Goal: Task Accomplishment & Management: Use online tool/utility

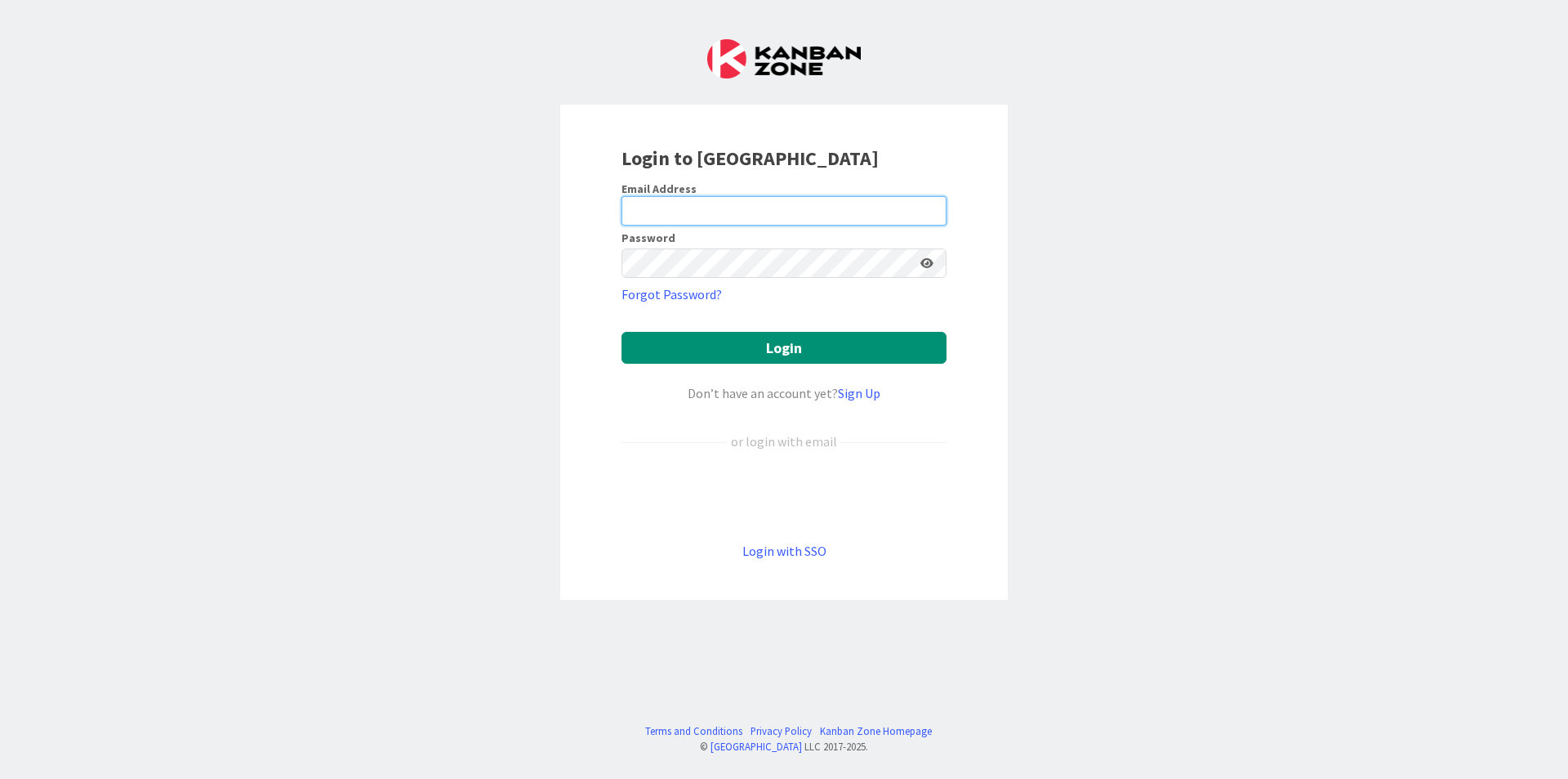
click at [699, 199] on input "email" at bounding box center [784, 211] width 325 height 30
type input "[EMAIL_ADDRESS][DOMAIN_NAME]"
click at [622, 332] on button "Login" at bounding box center [784, 348] width 325 height 32
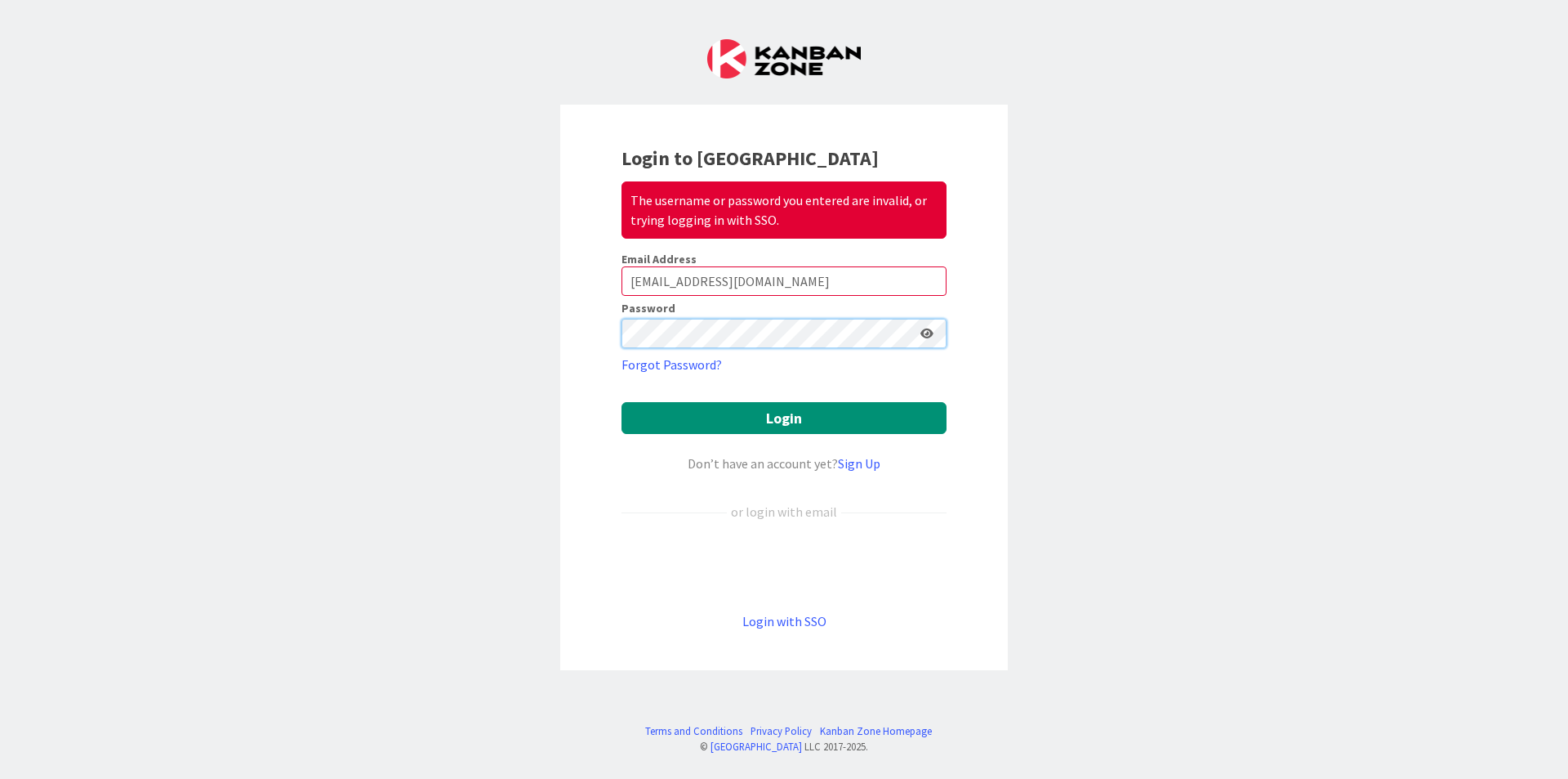
click at [499, 317] on div "Login to Kanban Zone The username or password you entered are invalid, or tryin…" at bounding box center [784, 390] width 1568 height 779
click at [622, 402] on button "Login" at bounding box center [784, 417] width 325 height 32
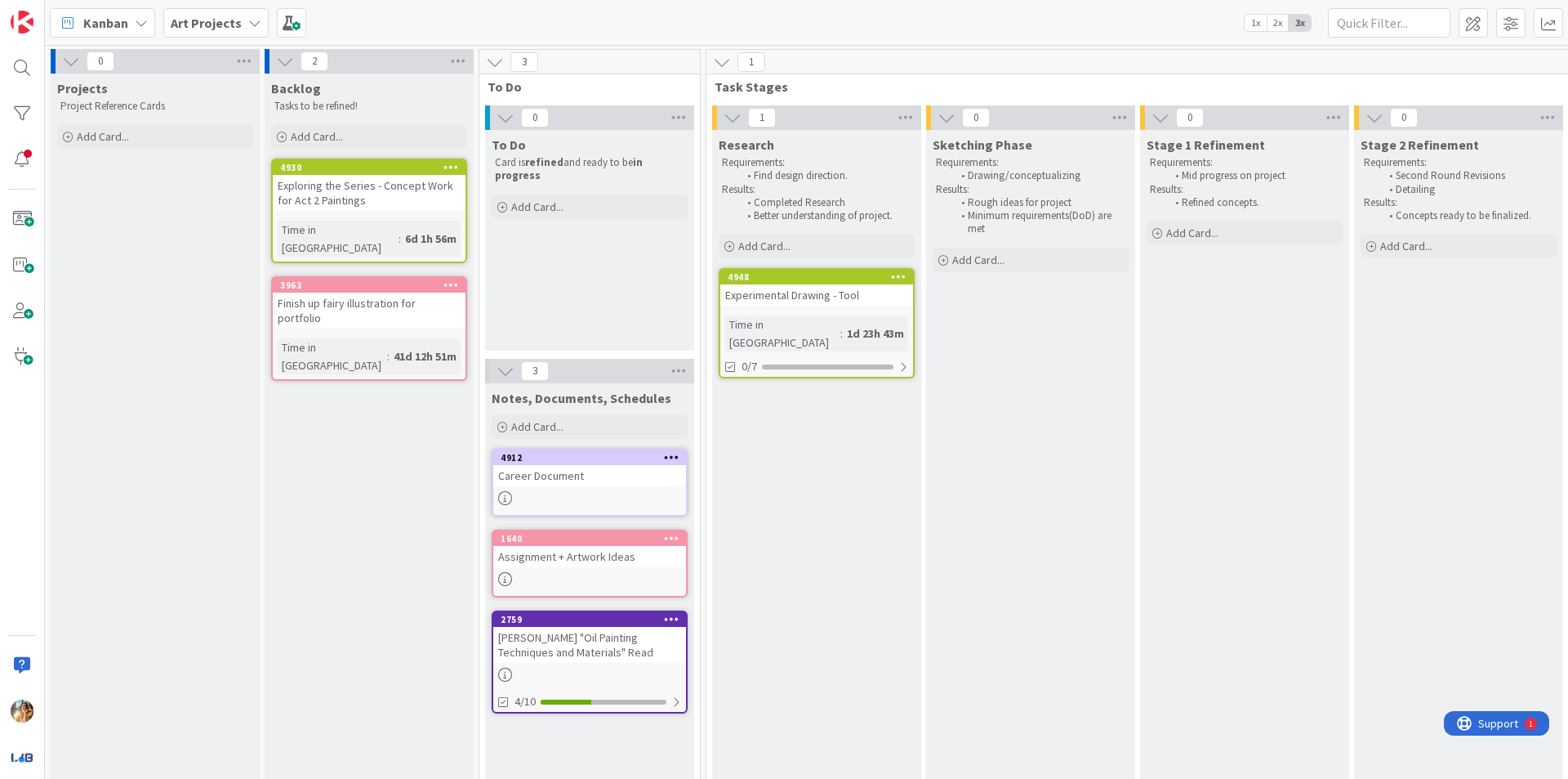
click at [880, 306] on div "Experimental Drawing - Tool" at bounding box center [816, 295] width 192 height 21
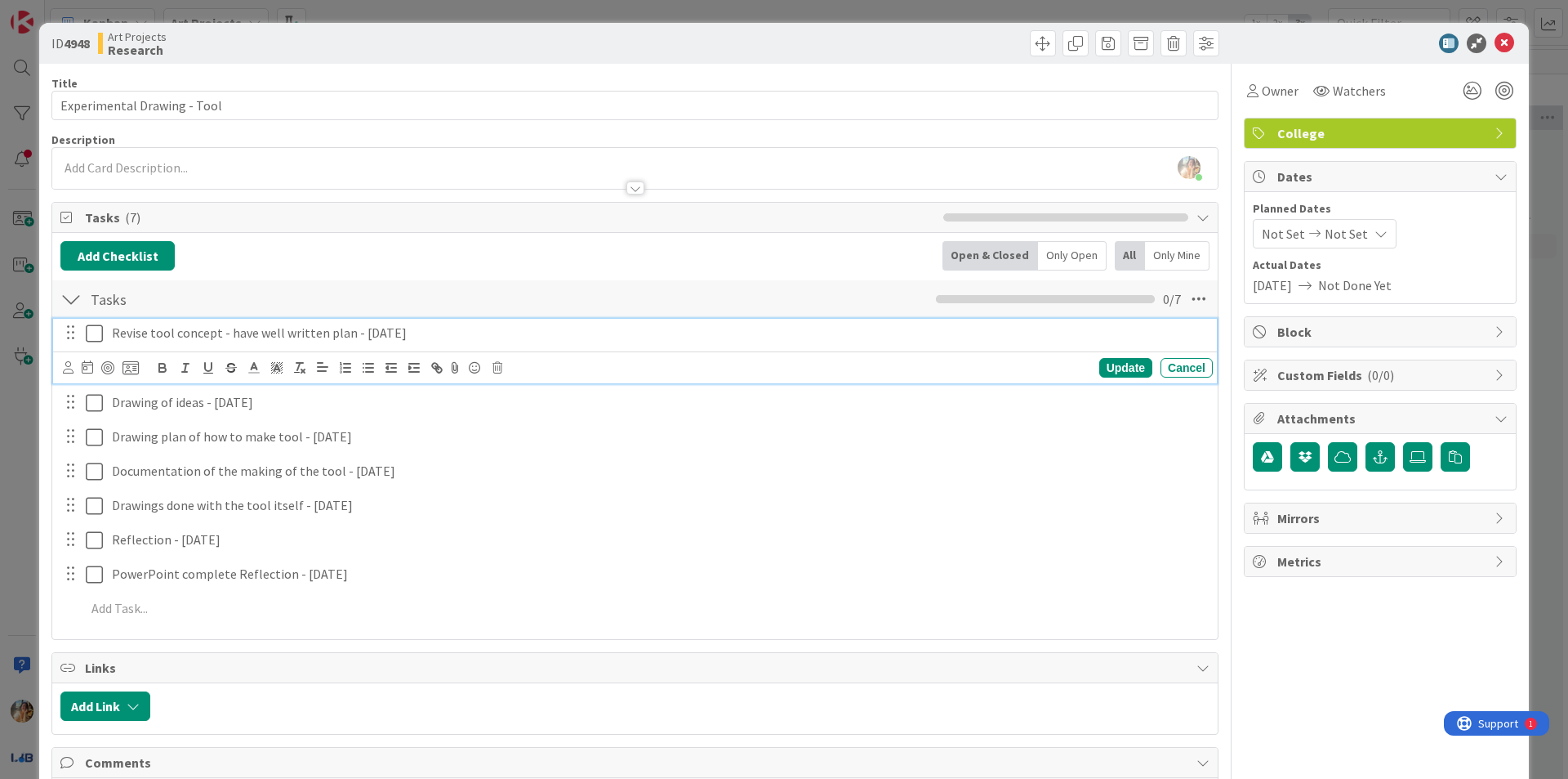
click at [91, 337] on icon at bounding box center [94, 333] width 17 height 20
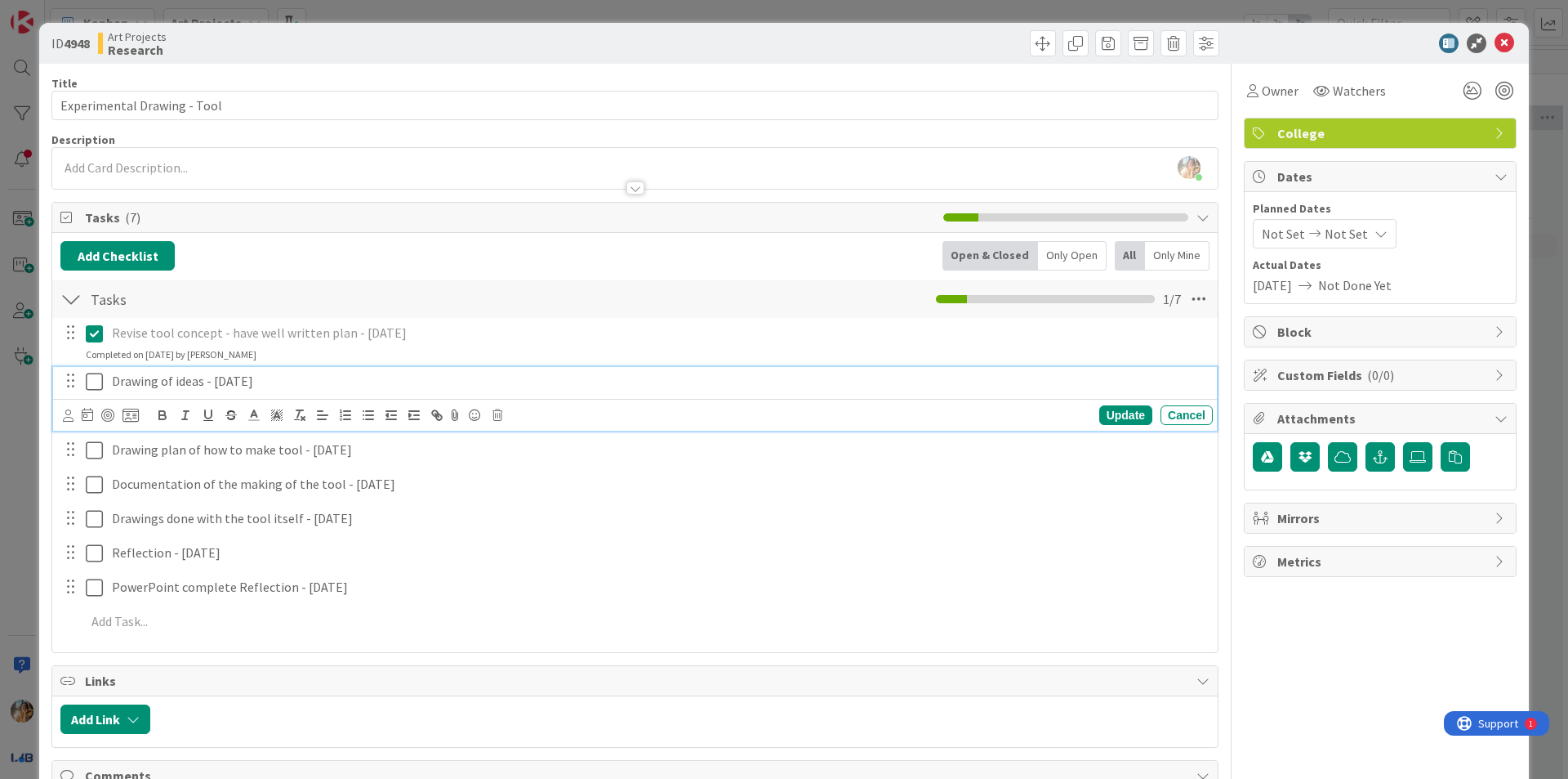
click at [93, 376] on icon at bounding box center [94, 381] width 17 height 20
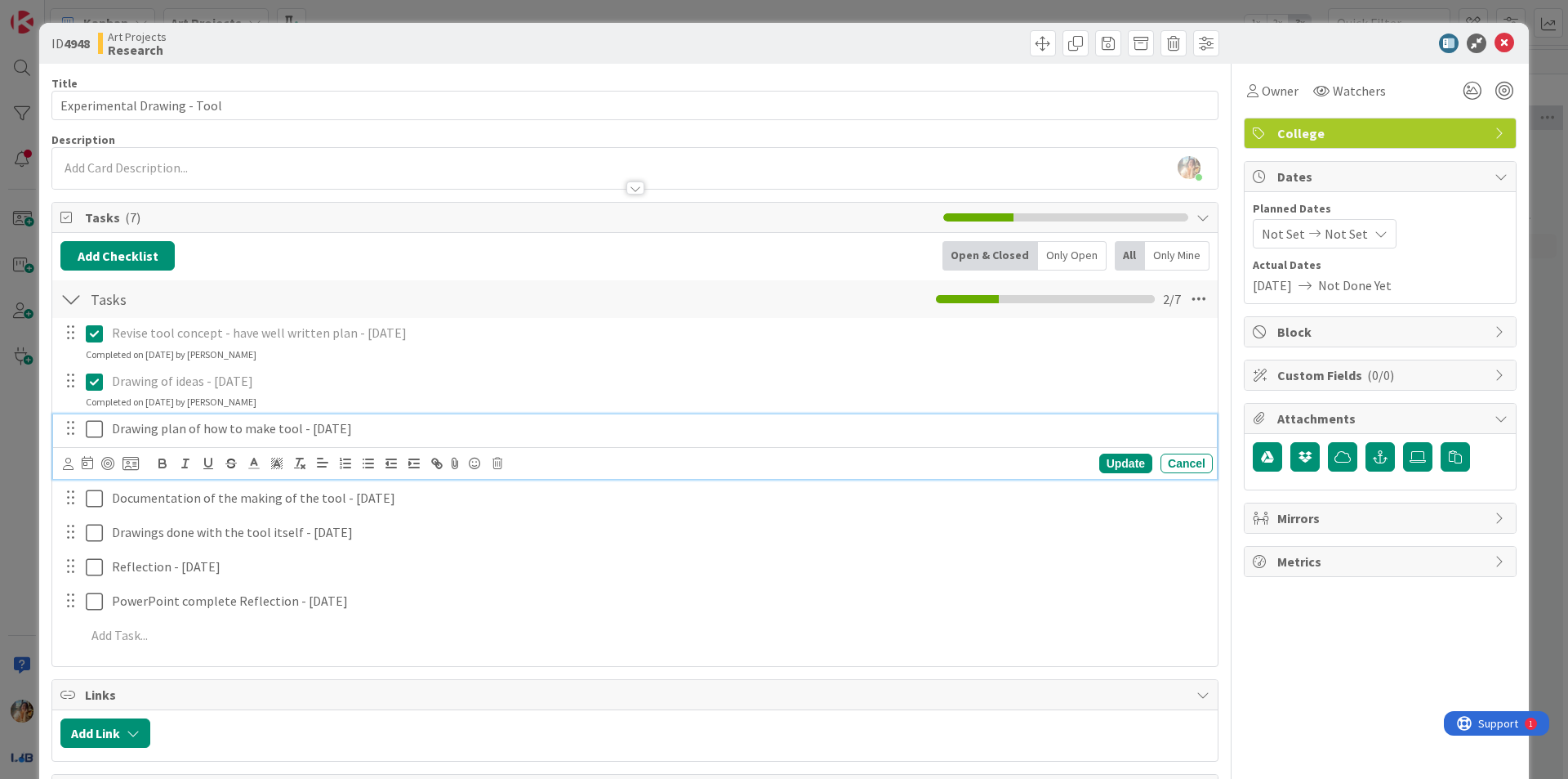
click at [91, 433] on icon at bounding box center [94, 429] width 17 height 20
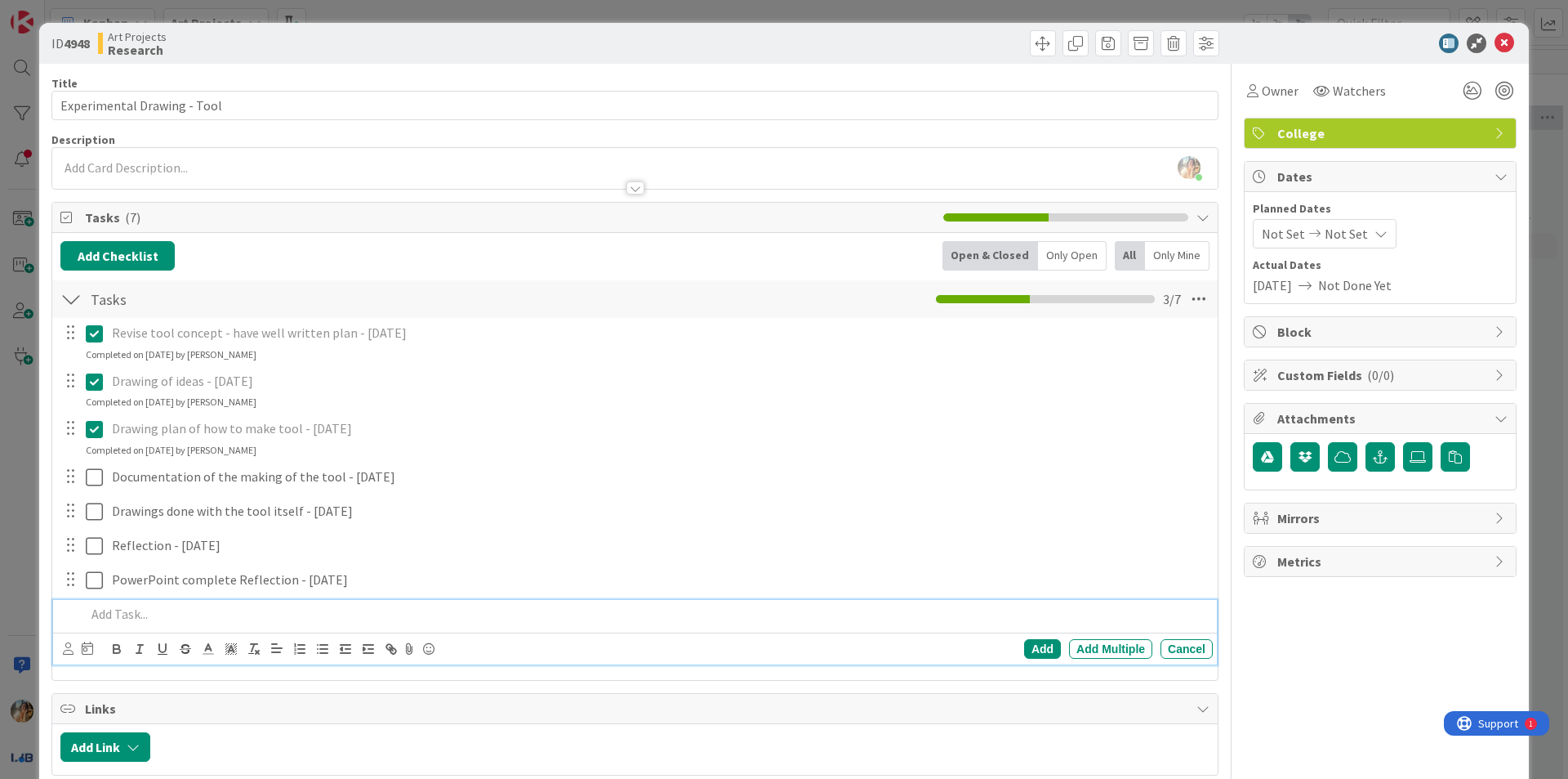
click at [444, 610] on p at bounding box center [646, 614] width 1121 height 19
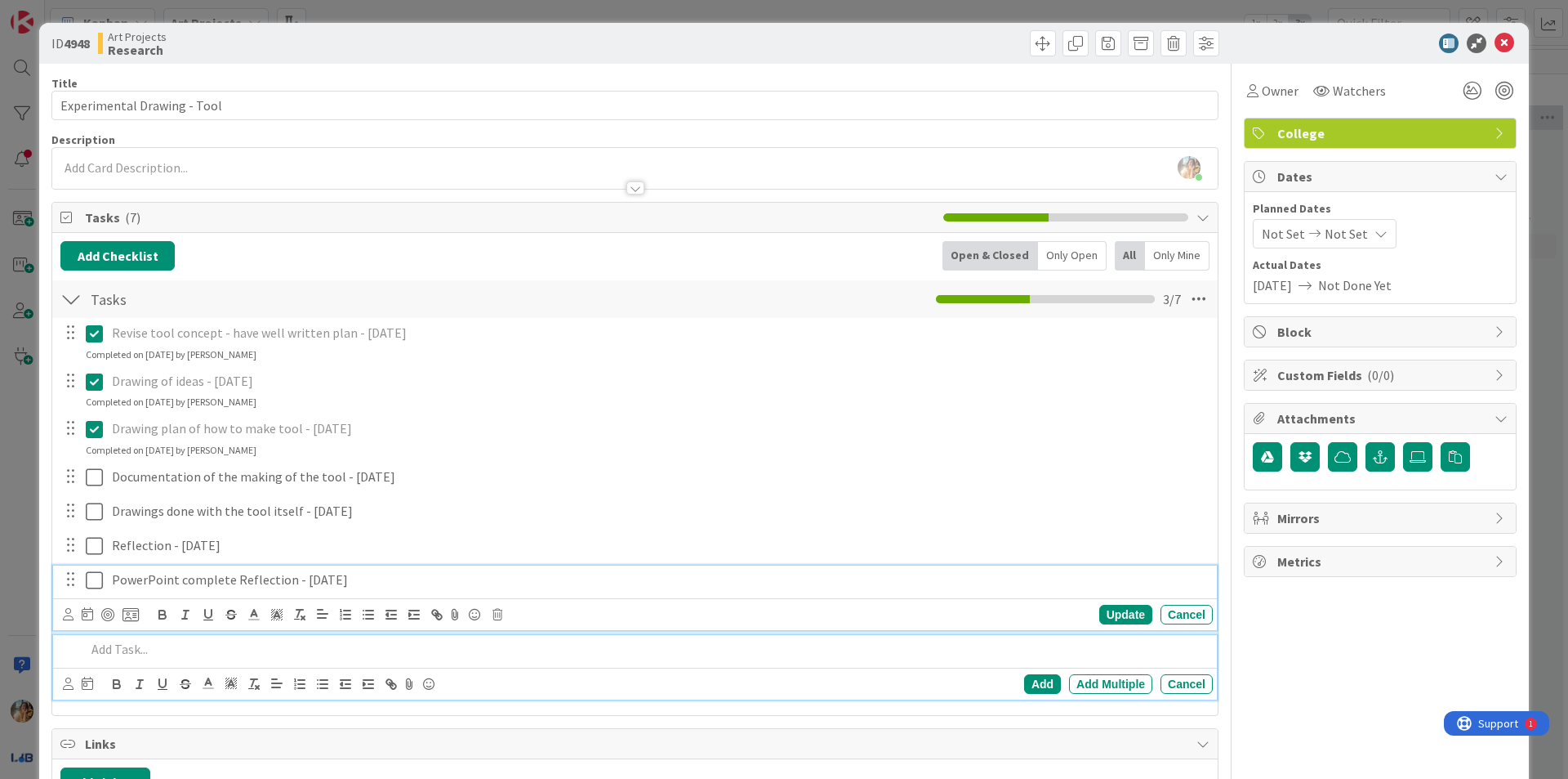
drag, startPoint x: 402, startPoint y: 579, endPoint x: 111, endPoint y: 567, distance: 291.2
click at [111, 567] on div "PowerPoint complete Reflection - [DATE]" at bounding box center [659, 579] width 1108 height 29
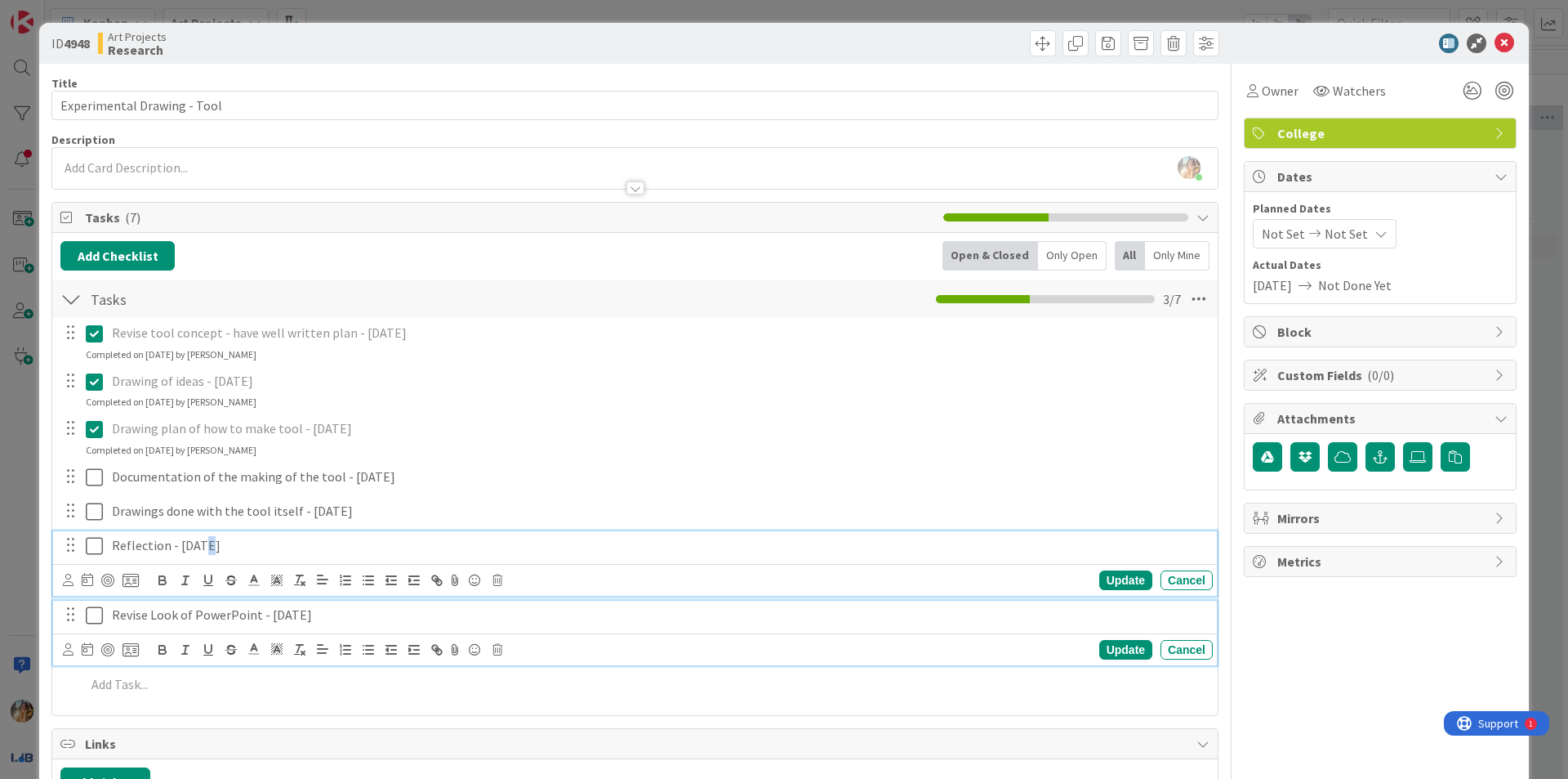
click at [199, 546] on p "Reflection - [DATE]" at bounding box center [659, 546] width 1095 height 19
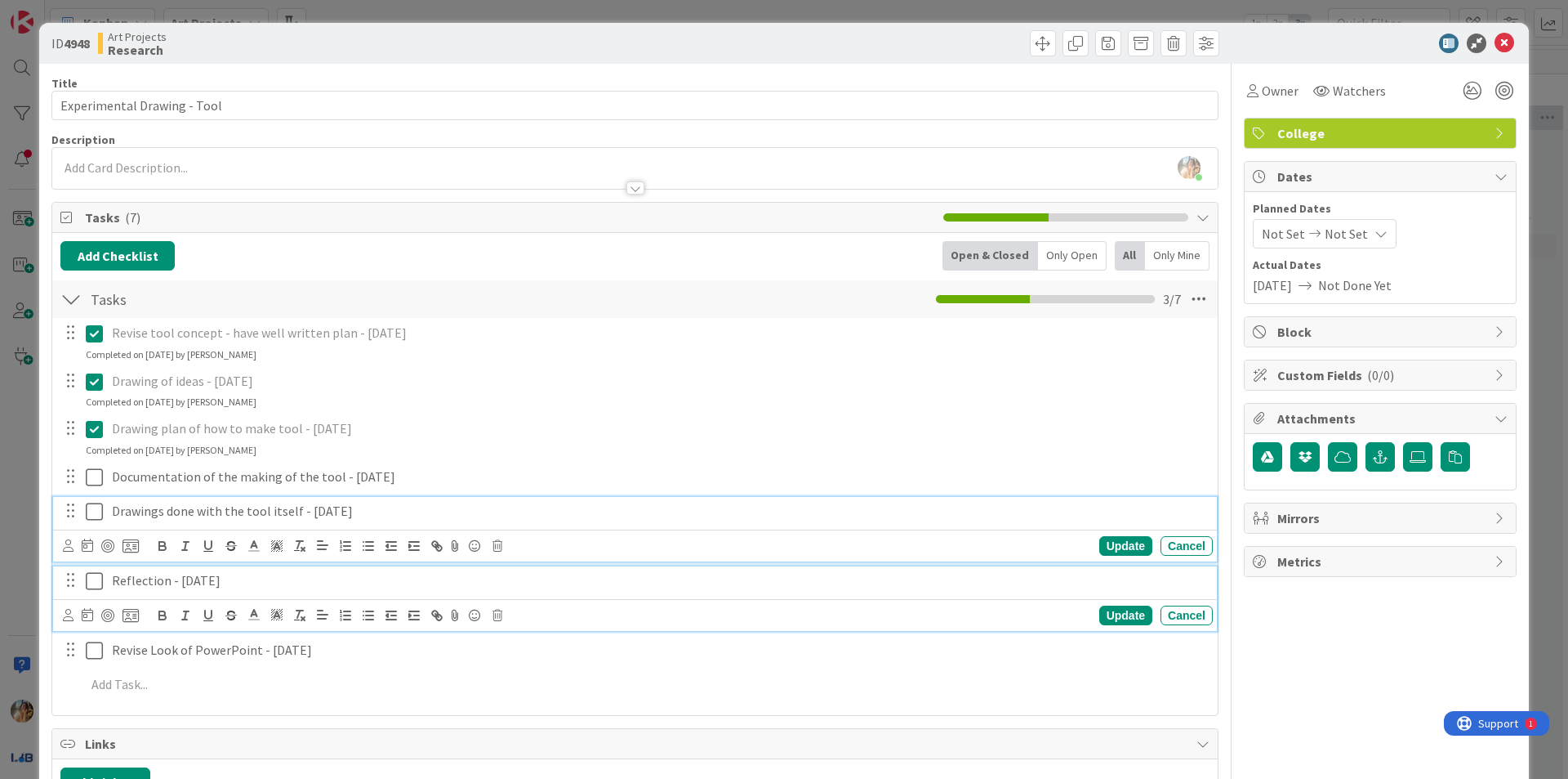
click at [424, 516] on p "Drawings done with the tool itself - [DATE]" at bounding box center [659, 511] width 1095 height 19
click at [398, 586] on p "Reflection - [DATE]" at bounding box center [659, 580] width 1095 height 19
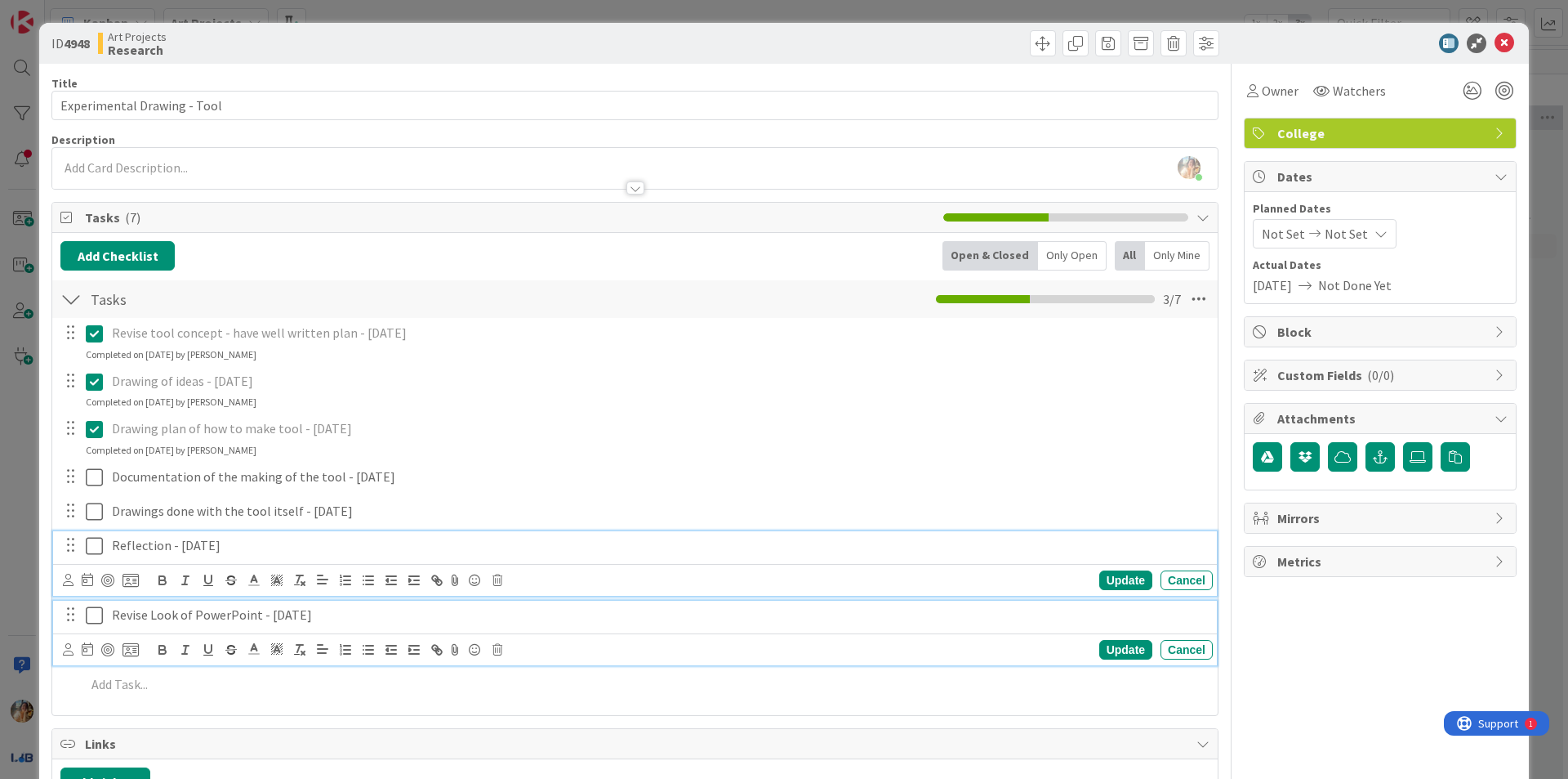
click at [363, 623] on p "Revise Look of PowerPoint - [DATE]" at bounding box center [659, 614] width 1095 height 19
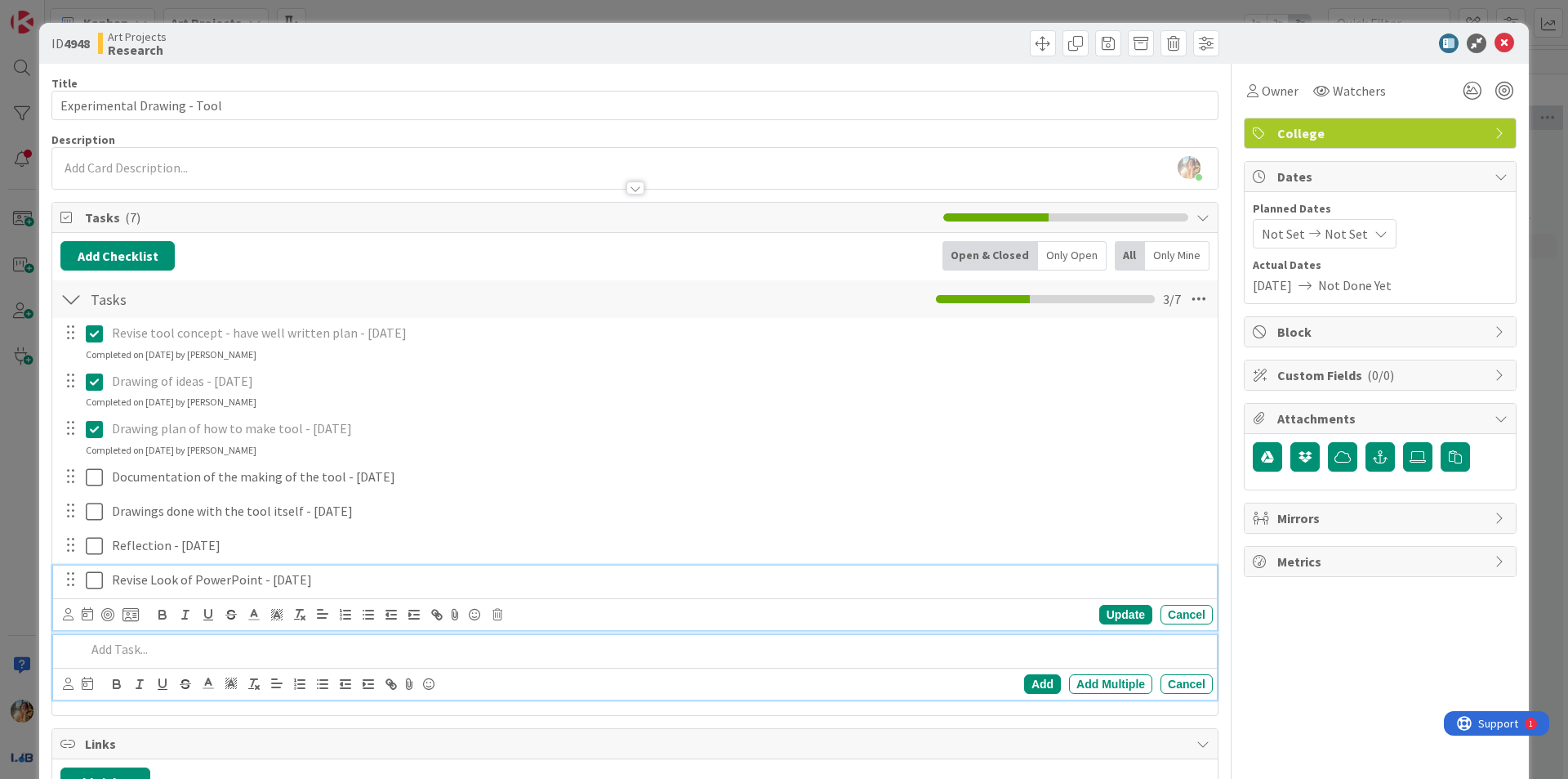
click at [353, 653] on p at bounding box center [646, 649] width 1121 height 19
click at [436, 654] on p at bounding box center [646, 648] width 1121 height 19
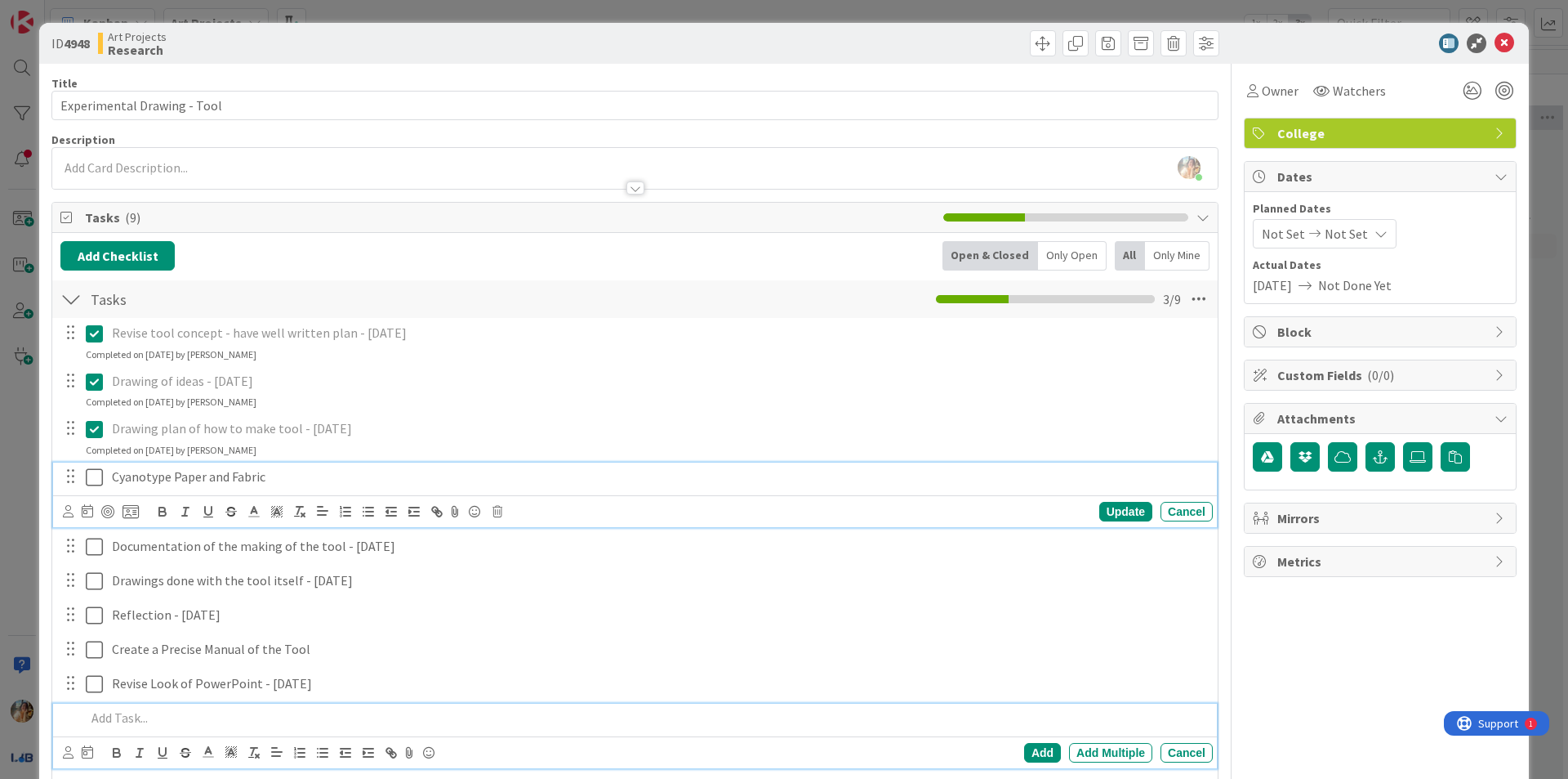
click at [311, 472] on p "Cyanotype Paper and Fabric" at bounding box center [659, 477] width 1095 height 19
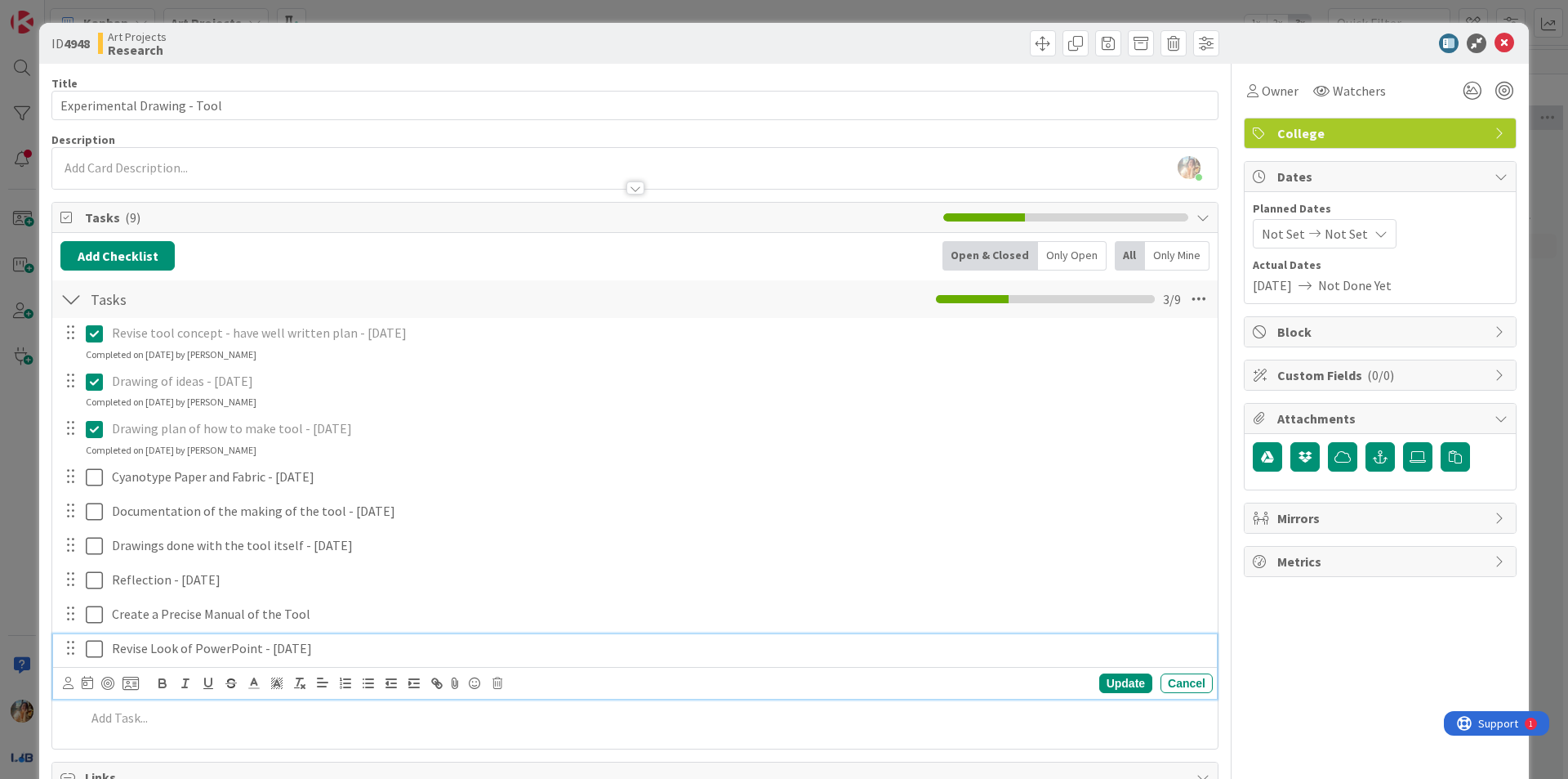
click at [343, 651] on p "Revise Look of PowerPoint - [DATE]" at bounding box center [659, 648] width 1095 height 19
click at [506, 67] on div "Title 27 / 128 Experimental Drawing - Tool Description [PERSON_NAME] joined 31 …" at bounding box center [635, 521] width 1167 height 914
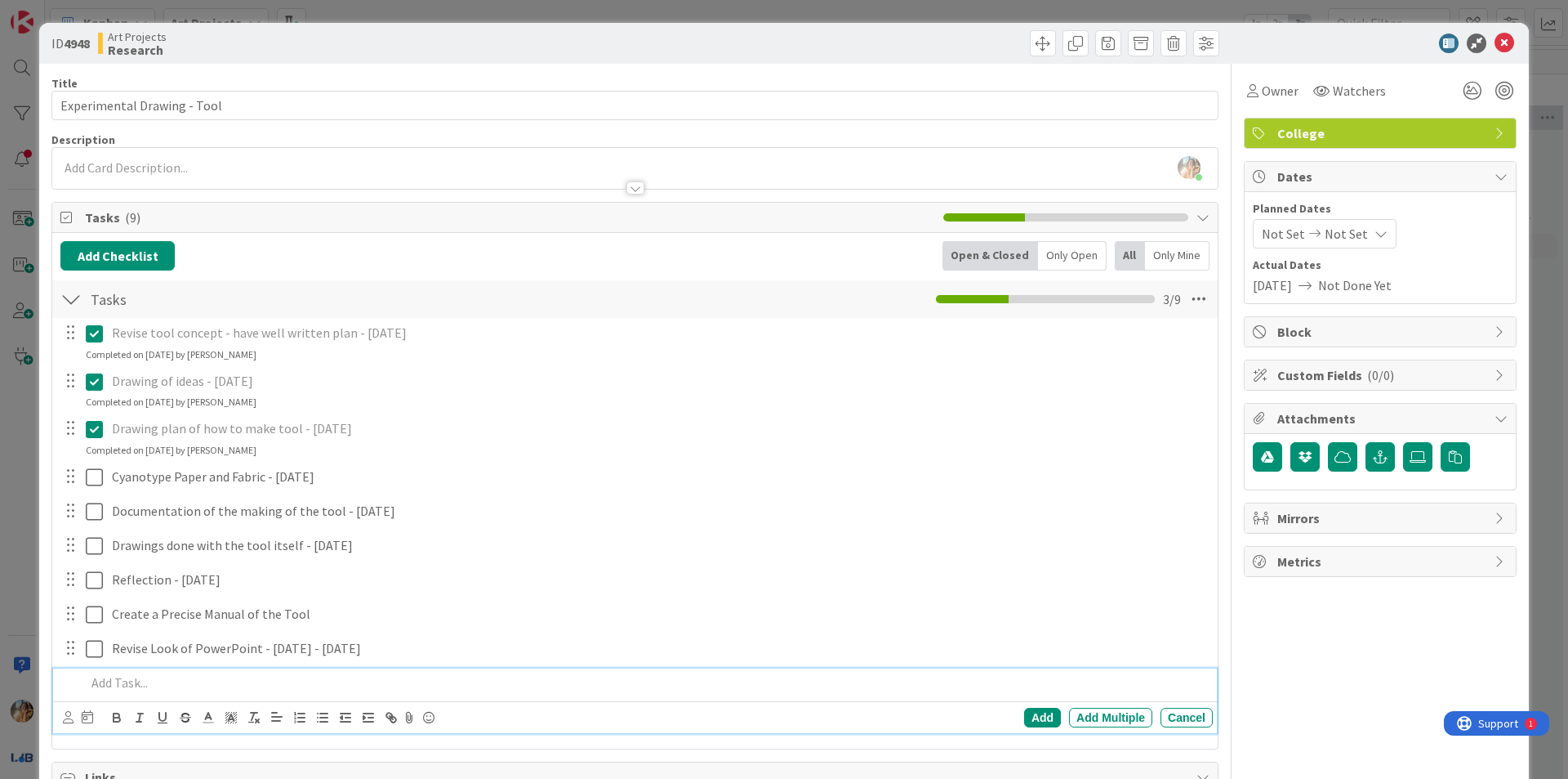
click at [508, 691] on p at bounding box center [646, 682] width 1121 height 19
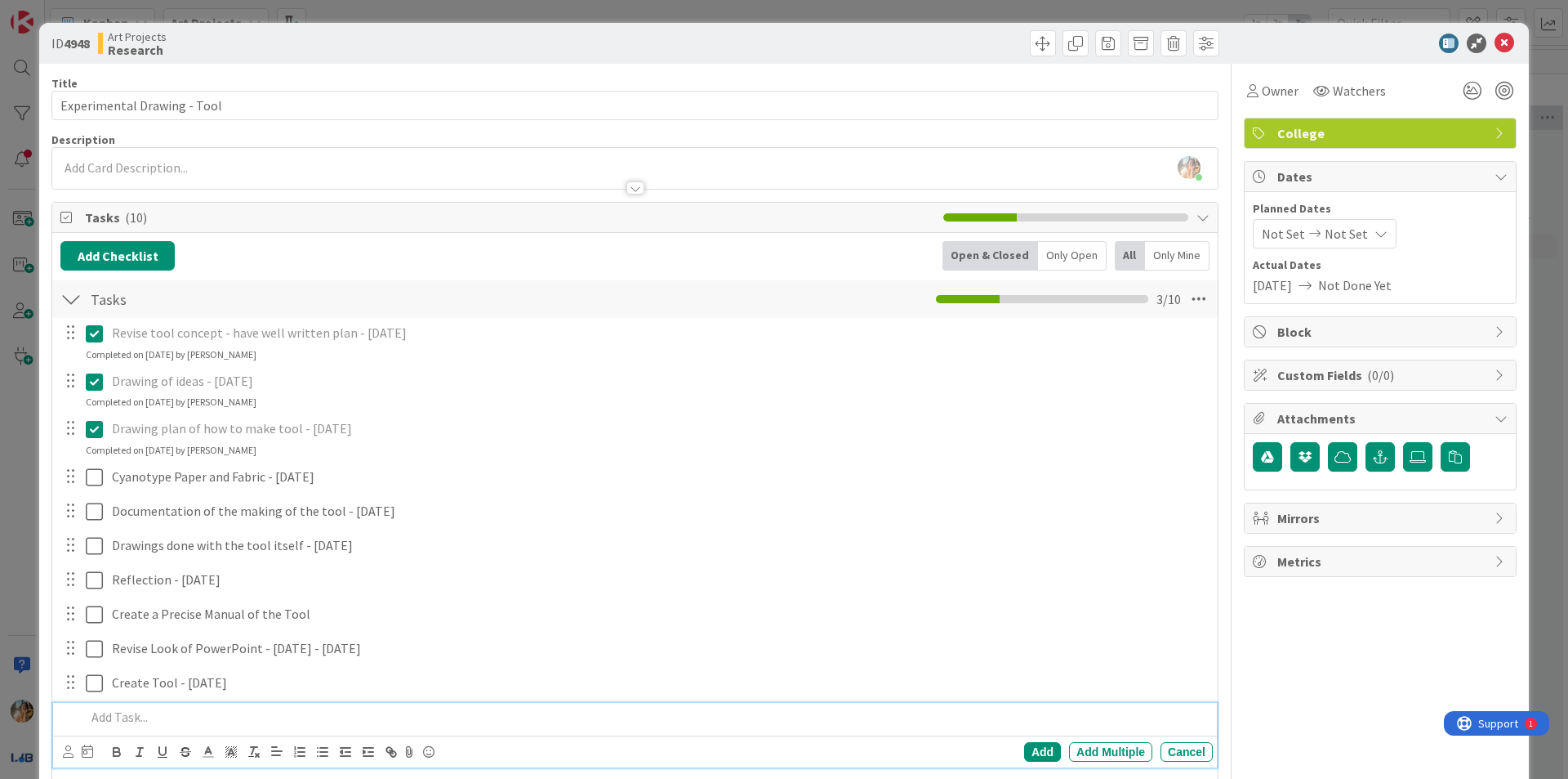
scroll to position [6, 0]
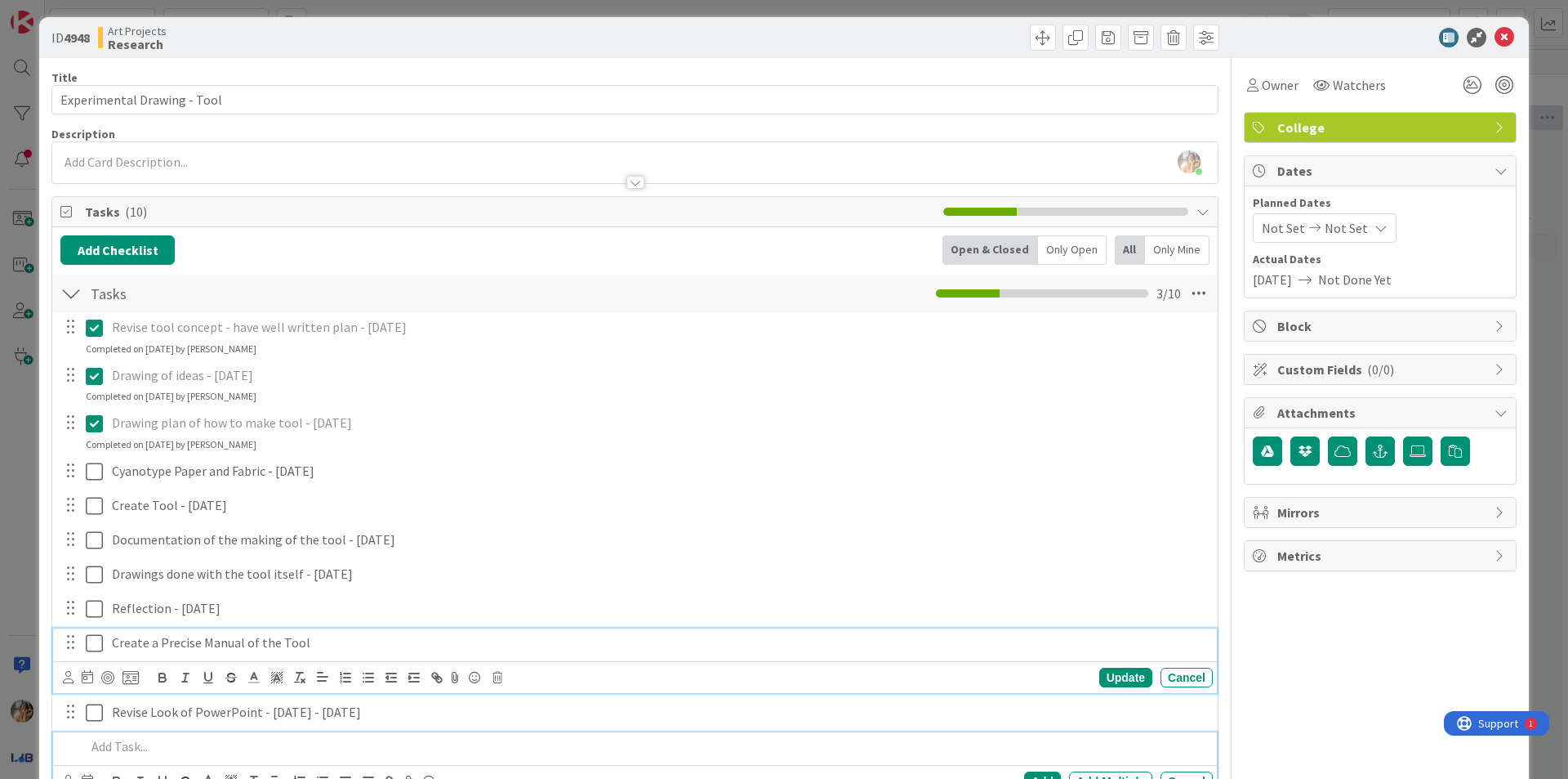
click at [346, 639] on p "Create a Precise Manual of the Tool" at bounding box center [659, 642] width 1095 height 19
click at [431, 651] on p "Create a Precise Manual of the Tool - [DATE]" at bounding box center [659, 642] width 1095 height 19
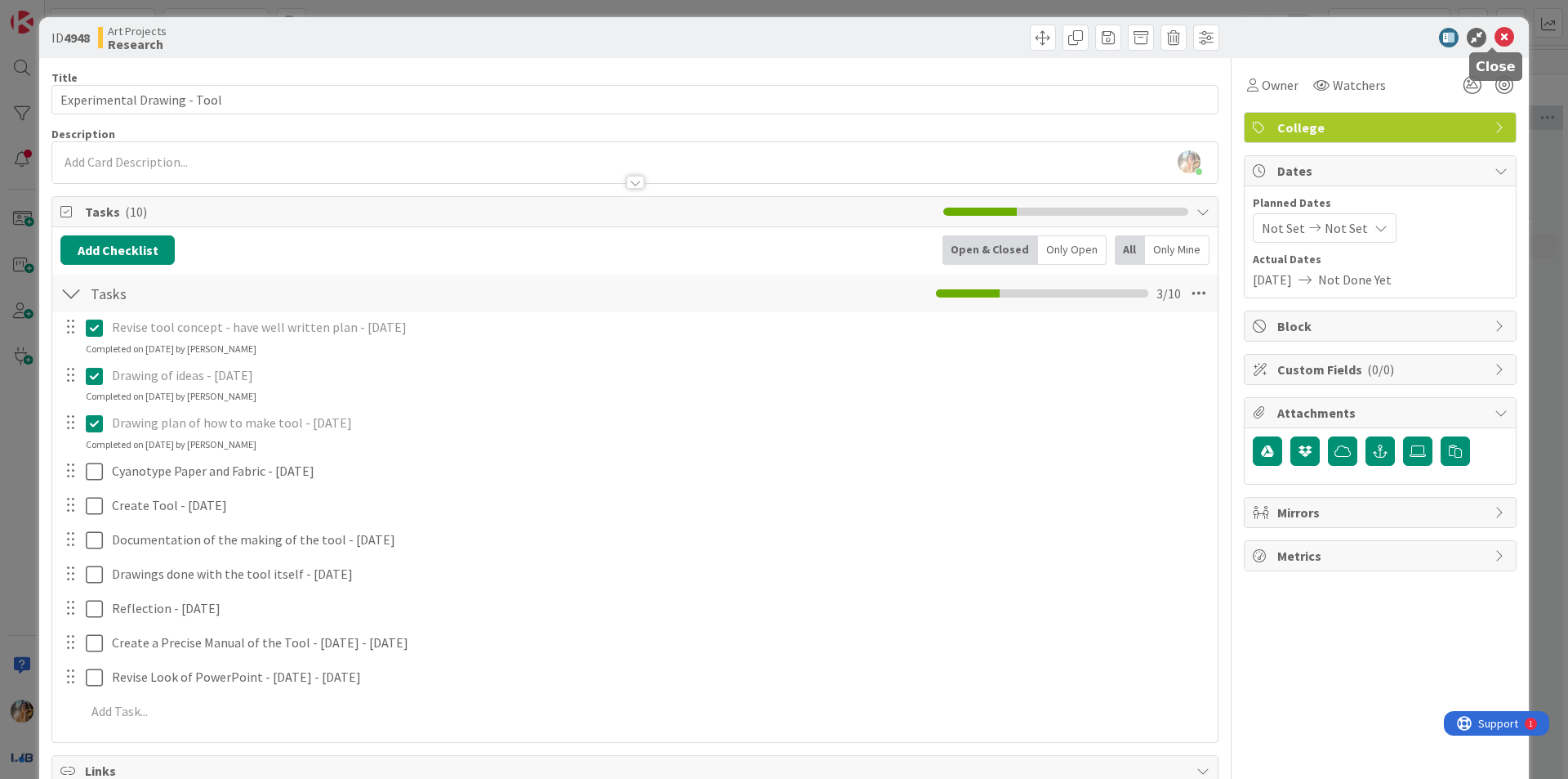
click at [1495, 37] on icon at bounding box center [1504, 37] width 20 height 20
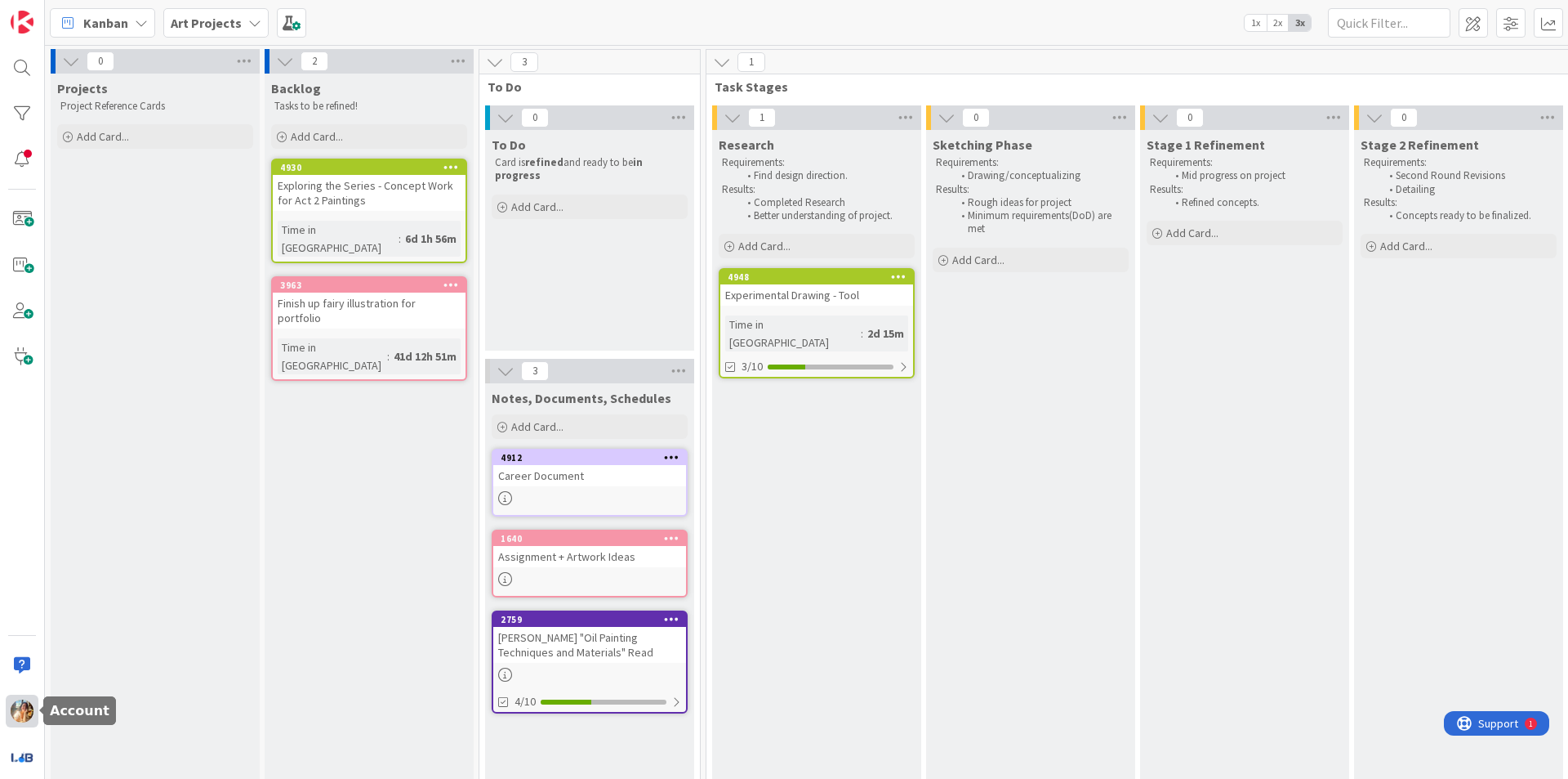
click at [15, 701] on img at bounding box center [21, 710] width 23 height 23
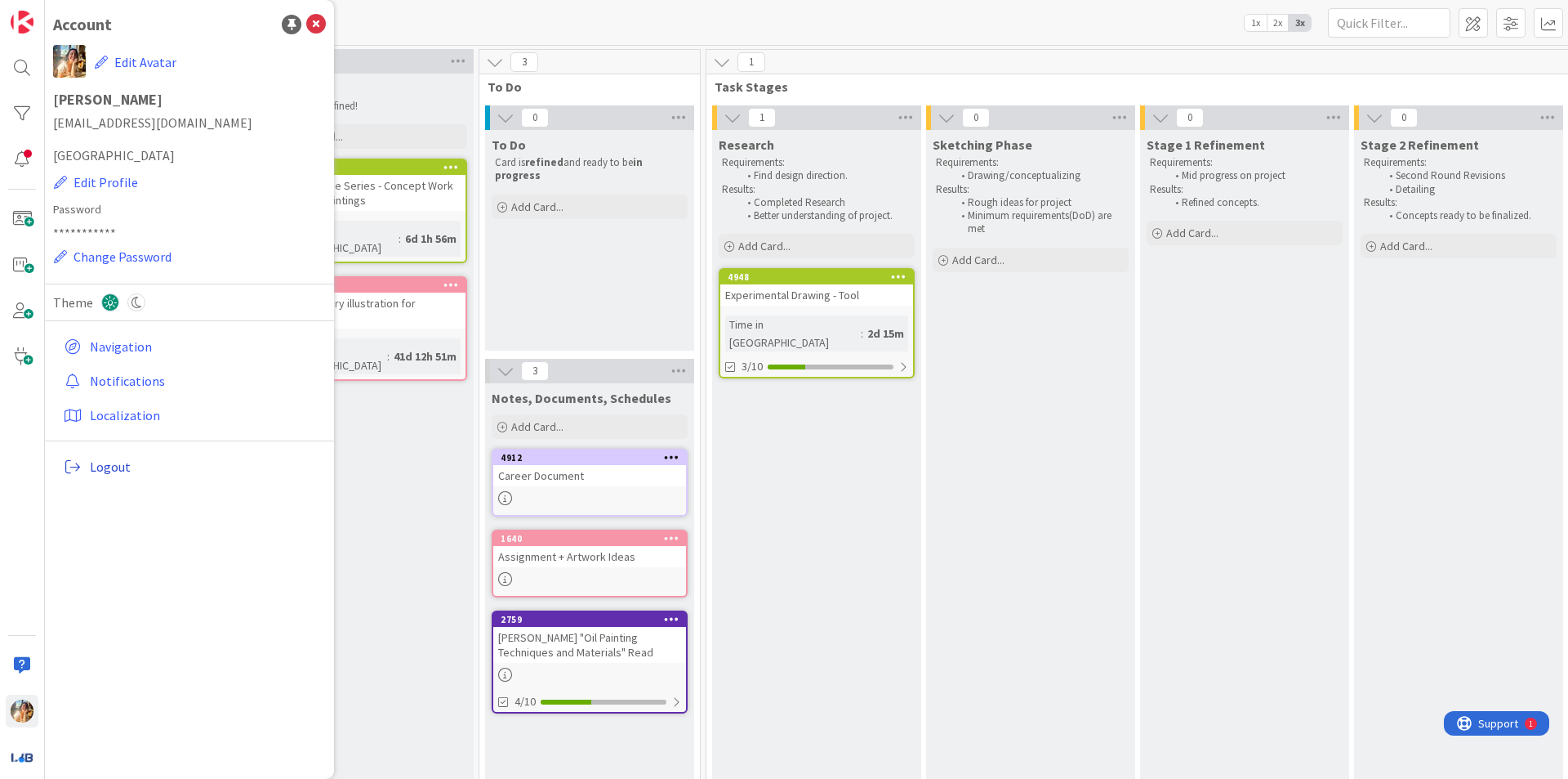
click at [165, 477] on link "Logout" at bounding box center [191, 467] width 269 height 30
